Goal: Transaction & Acquisition: Purchase product/service

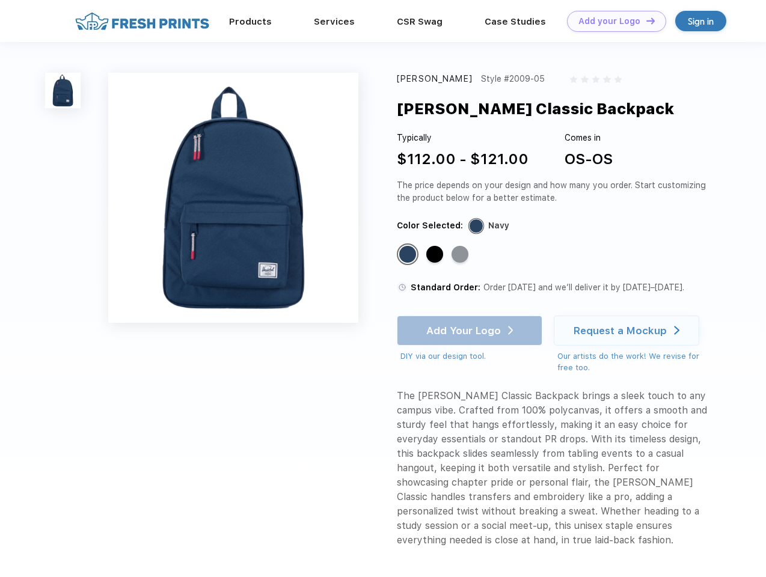
click at [612, 21] on link "Add your Logo Design Tool" at bounding box center [616, 21] width 99 height 21
click at [0, 0] on div "Design Tool" at bounding box center [0, 0] width 0 height 0
click at [645, 20] on link "Add your Logo Design Tool" at bounding box center [616, 21] width 99 height 21
click at [63, 90] on img at bounding box center [62, 90] width 35 height 35
click at [409, 255] on div "Standard Color" at bounding box center [407, 254] width 17 height 17
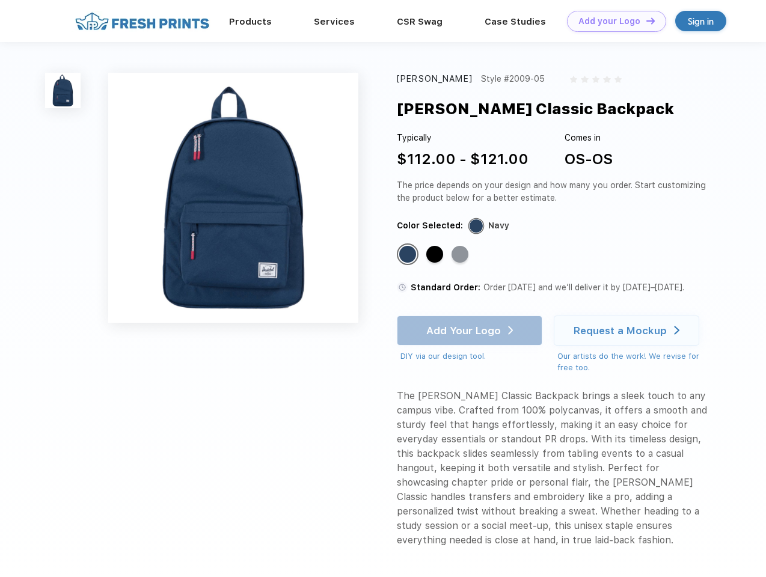
click at [436, 255] on div "Standard Color" at bounding box center [434, 254] width 17 height 17
click at [461, 255] on div "Standard Color" at bounding box center [459, 254] width 17 height 17
click at [471, 331] on div "Add Your Logo DIY via our design tool. Ah shoot! This product isn't up in our d…" at bounding box center [469, 339] width 145 height 47
click at [628, 331] on div "Request a Mockup" at bounding box center [619, 331] width 93 height 12
